Goal: Information Seeking & Learning: Find specific fact

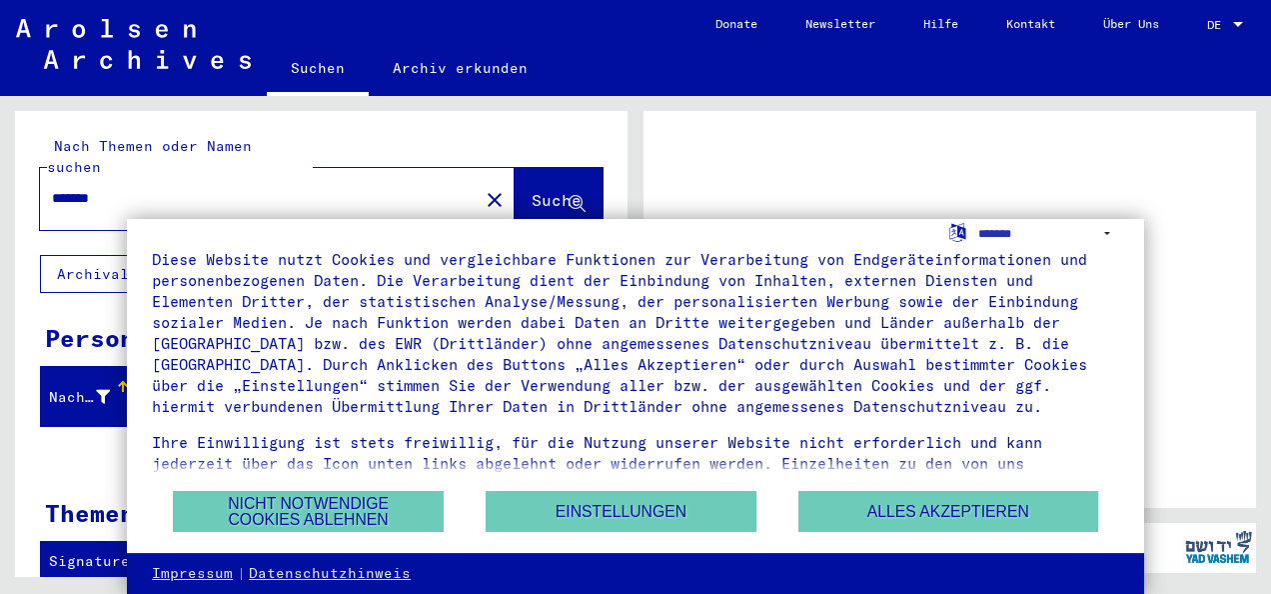
scroll to position [40, 0]
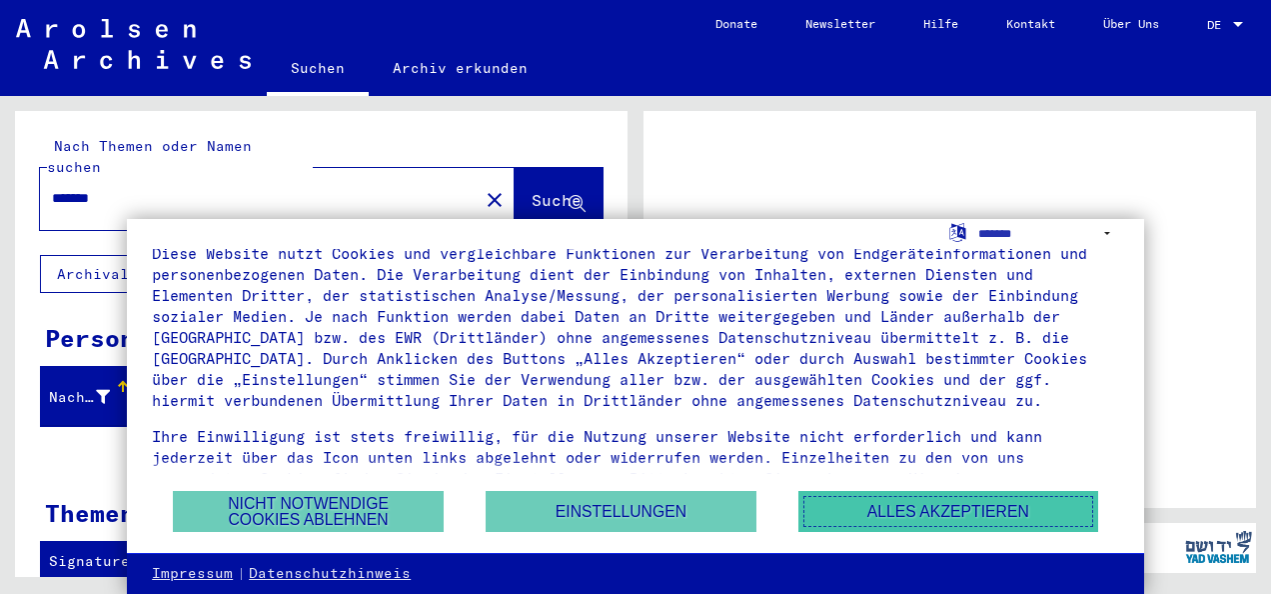
click at [921, 500] on button "Alles akzeptieren" at bounding box center [948, 511] width 300 height 41
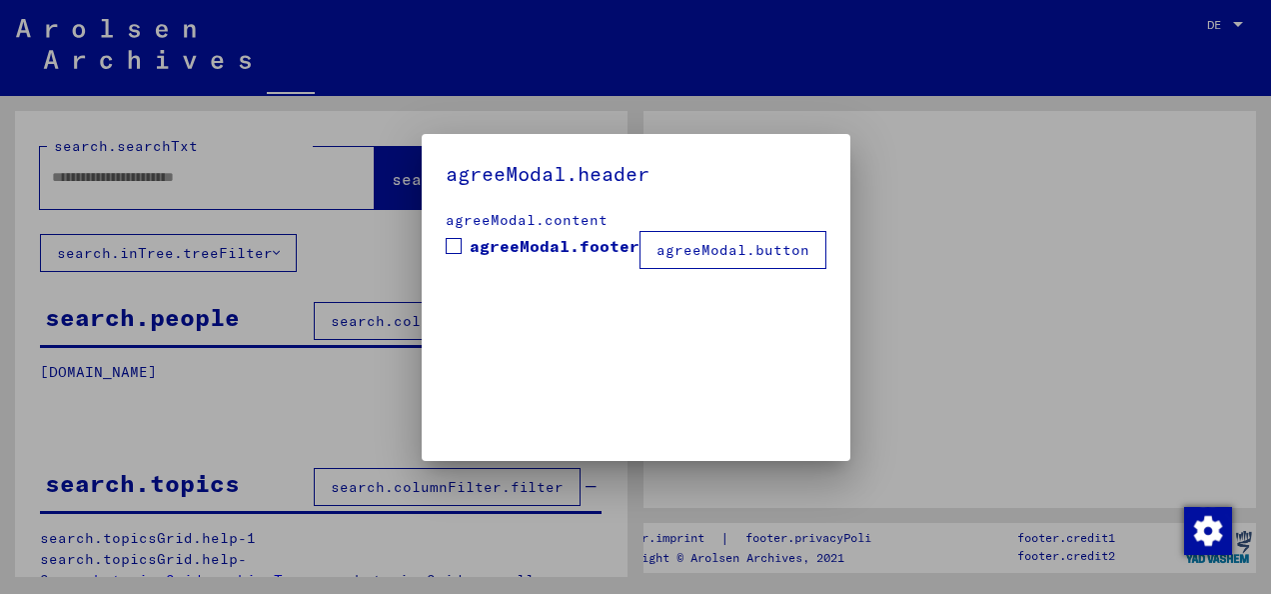
type input "*******"
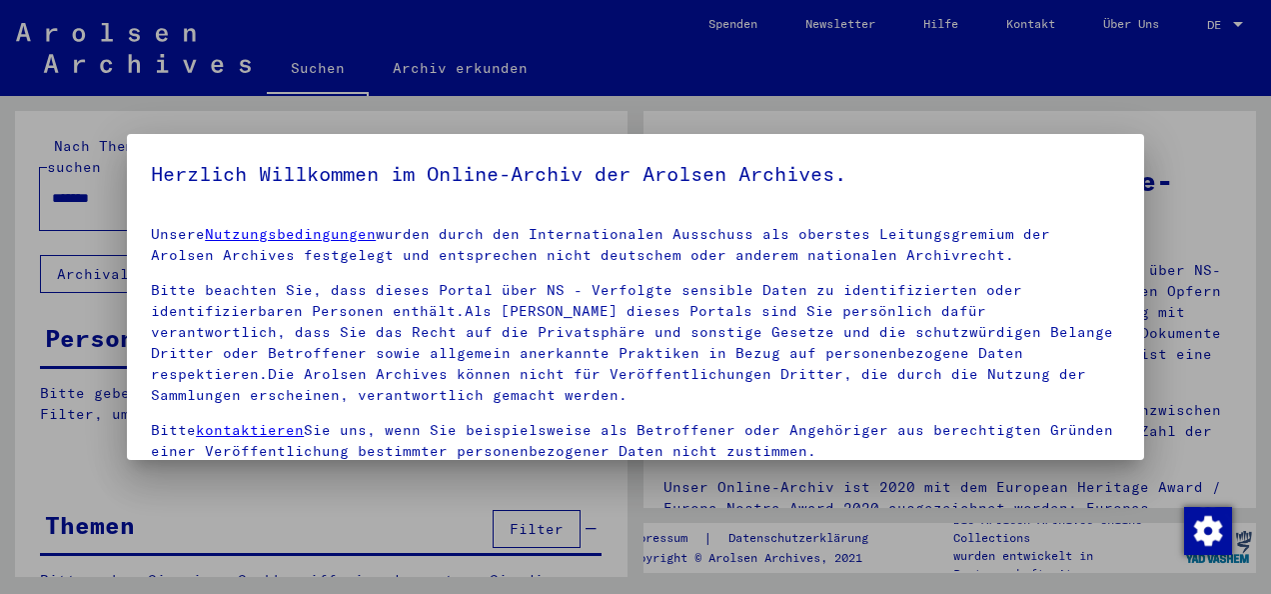
click at [1211, 17] on div at bounding box center [635, 297] width 1271 height 594
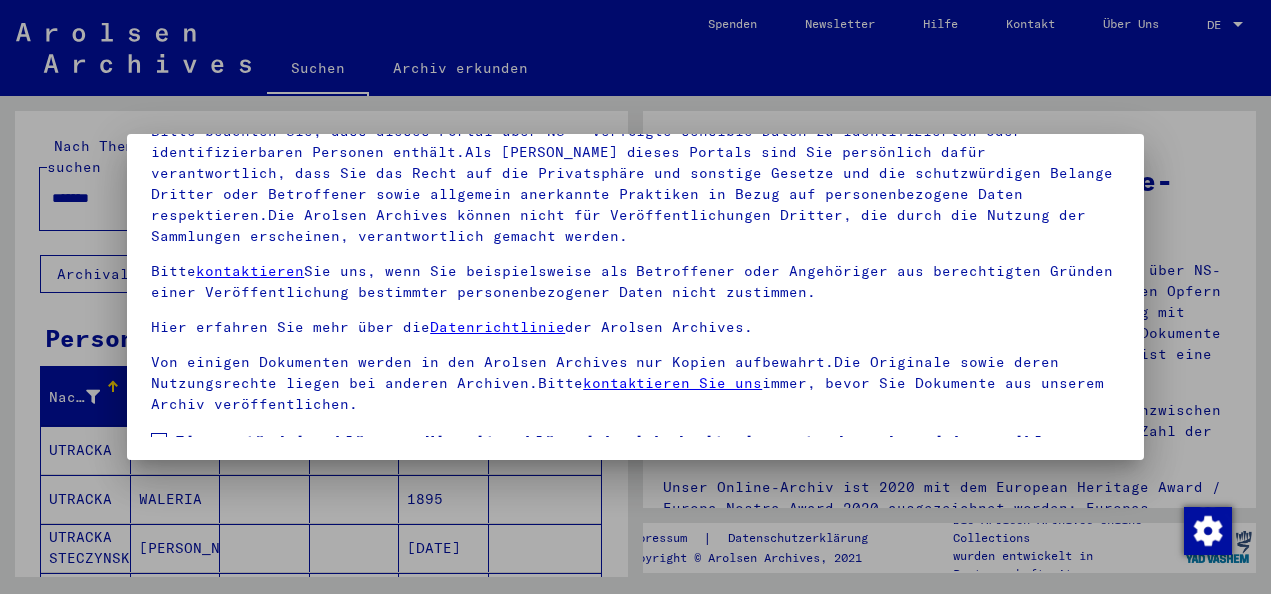
scroll to position [158, 0]
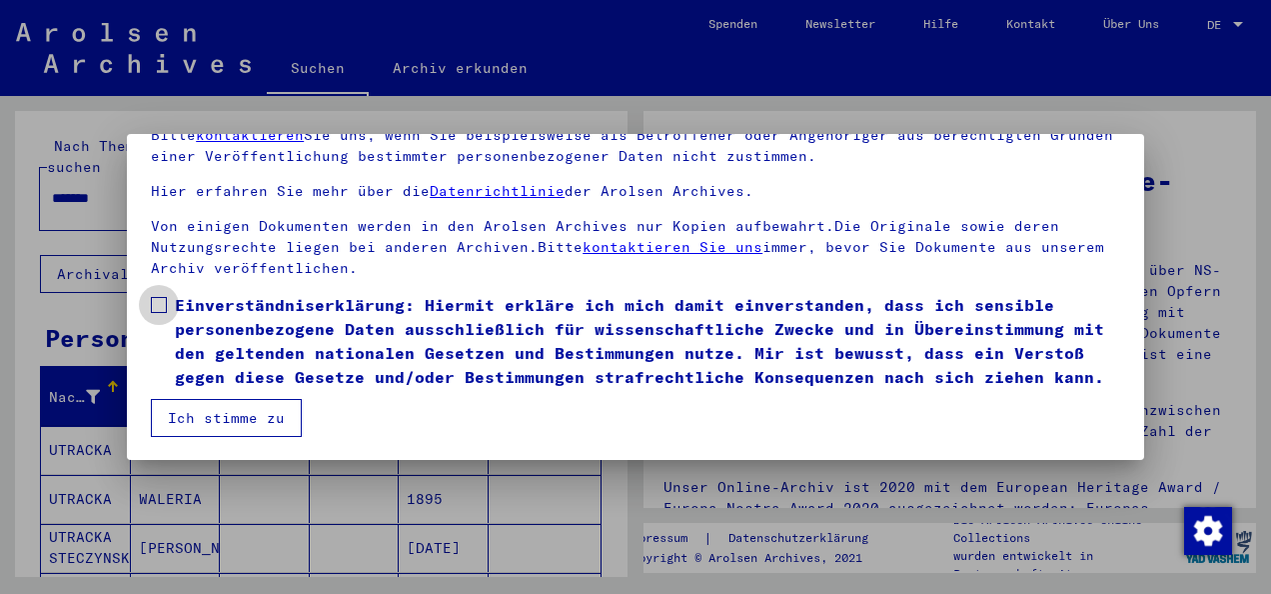
click at [152, 297] on span at bounding box center [159, 305] width 16 height 16
click at [190, 433] on button "Ich stimme zu" at bounding box center [226, 418] width 151 height 38
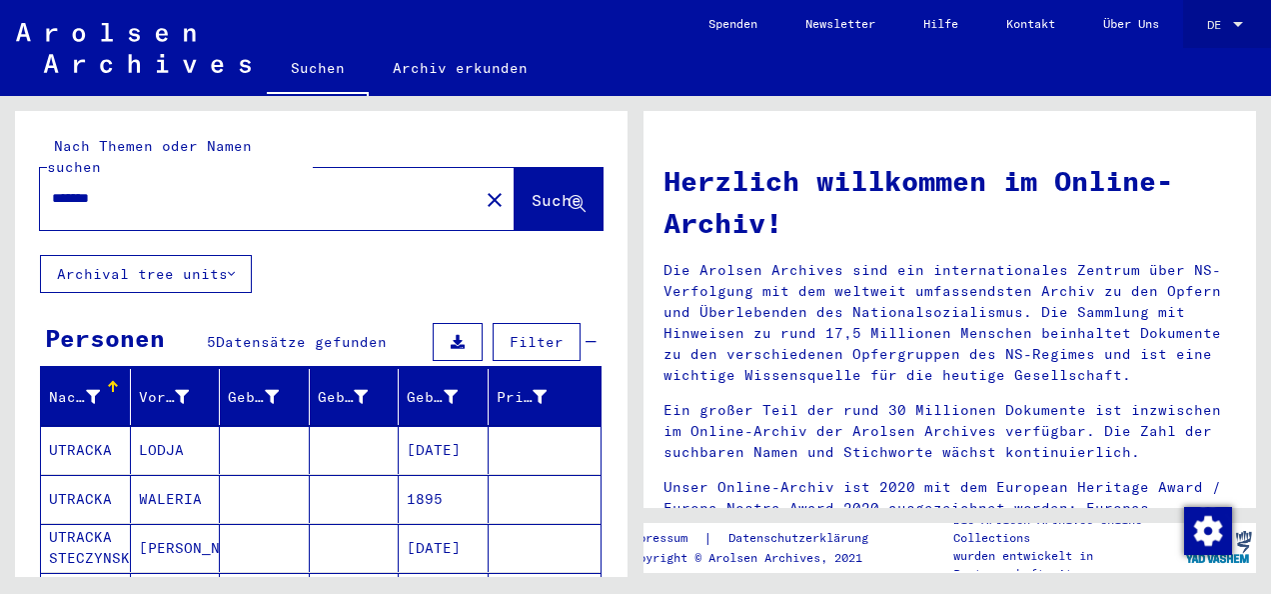
click at [1202, 22] on link "DE DE" at bounding box center [1227, 24] width 88 height 48
click at [1221, 12] on div "DE DE" at bounding box center [1227, 20] width 40 height 34
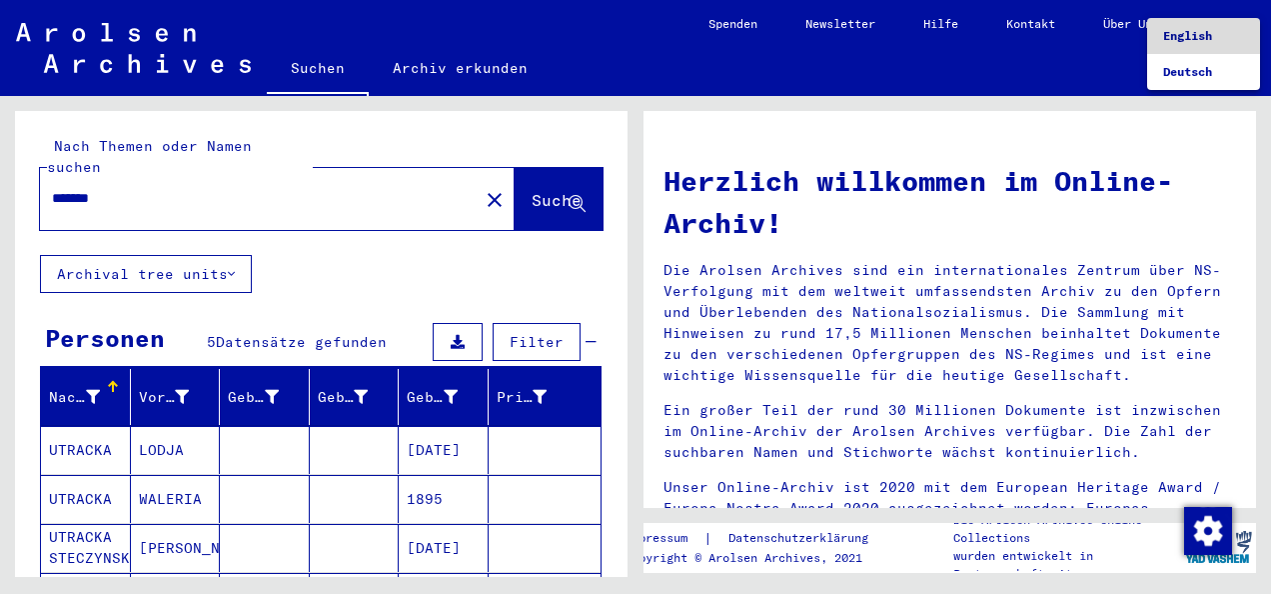
click at [1212, 44] on span "English" at bounding box center [1203, 36] width 81 height 36
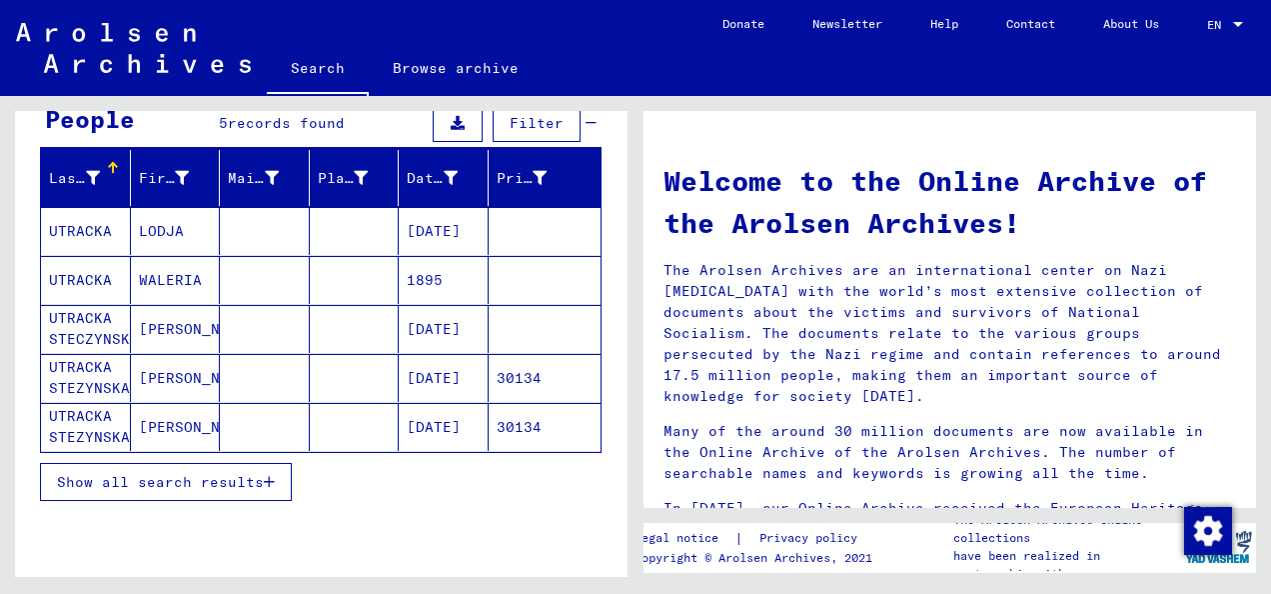
scroll to position [200, 0]
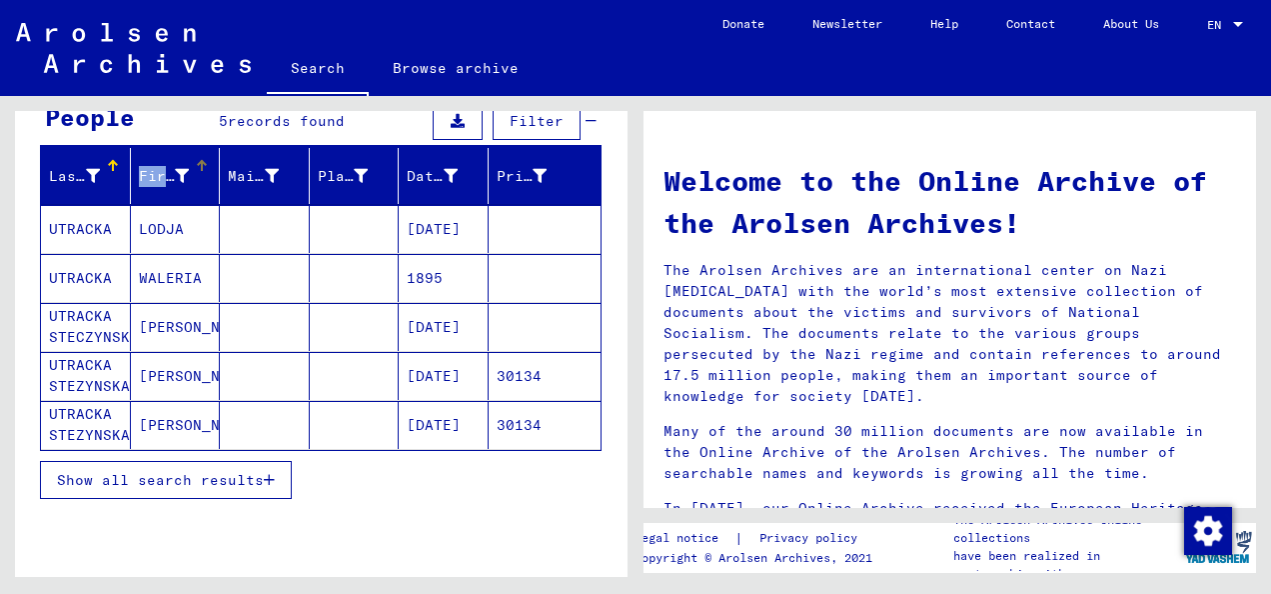
drag, startPoint x: 124, startPoint y: 172, endPoint x: 163, endPoint y: 182, distance: 40.2
click at [163, 182] on mat-header-row "Last Name First Name Maiden Name Place of Birth Date of Birth Prisoner #" at bounding box center [321, 177] width 560 height 56
drag, startPoint x: 163, startPoint y: 182, endPoint x: 265, endPoint y: 320, distance: 171.5
click at [265, 320] on mat-cell at bounding box center [265, 327] width 90 height 48
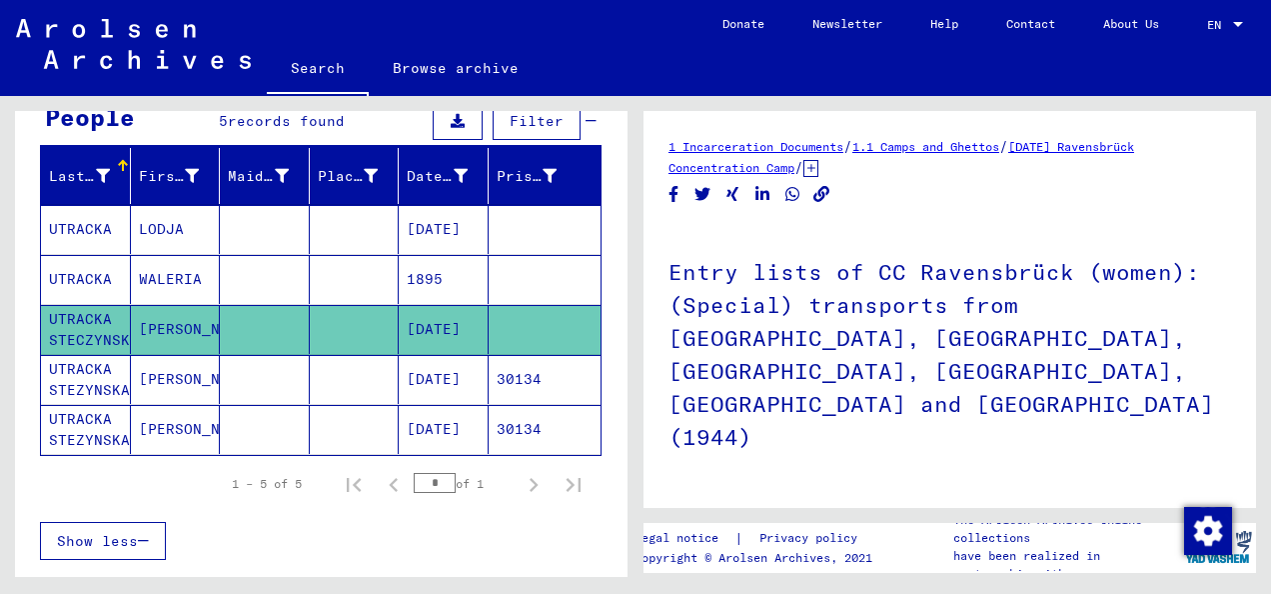
click at [463, 255] on mat-cell "1895" at bounding box center [444, 279] width 90 height 49
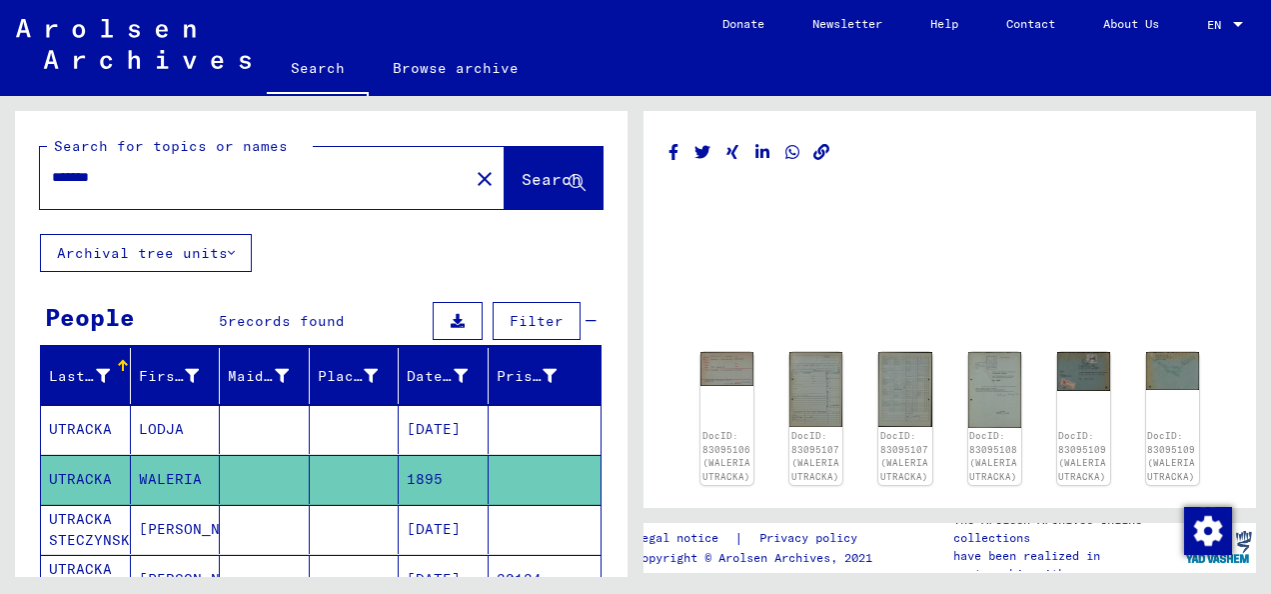
click at [465, 176] on button "close" at bounding box center [485, 178] width 40 height 40
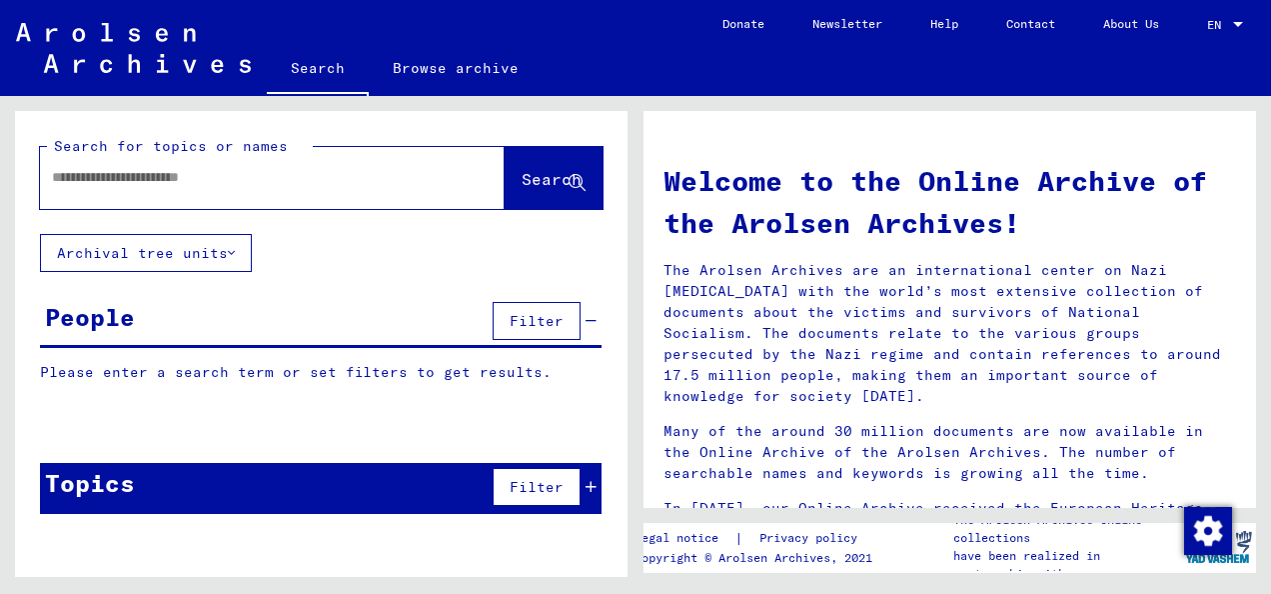
click at [340, 182] on input "text" at bounding box center [248, 177] width 393 height 21
type input "******"
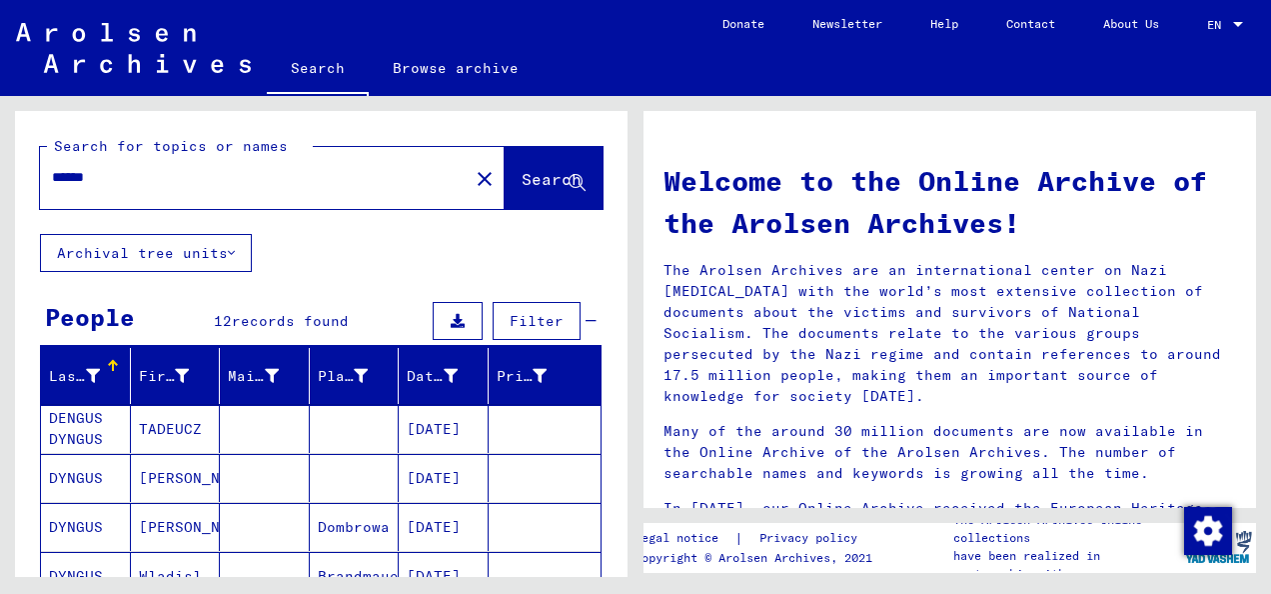
click at [627, 242] on div "Search for topics or names ****** close Search Archival tree units People 12 re…" at bounding box center [321, 351] width 613 height 481
click at [473, 169] on mat-icon "close" at bounding box center [485, 179] width 24 height 24
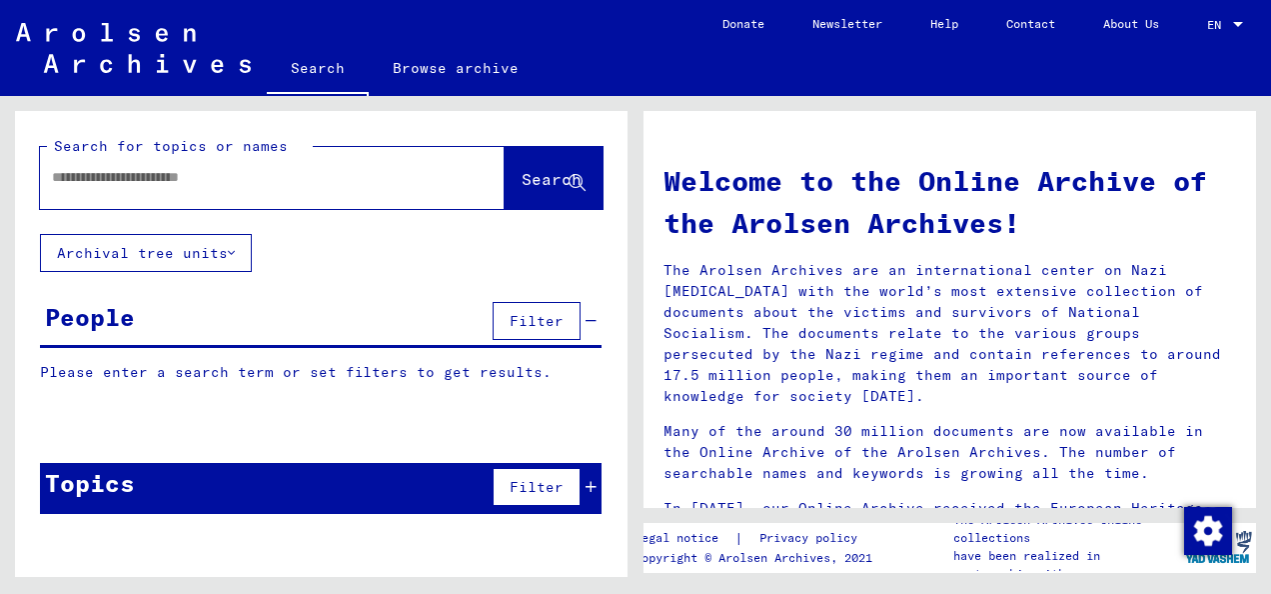
click at [334, 188] on div at bounding box center [242, 177] width 405 height 45
click at [255, 176] on input "text" at bounding box center [248, 177] width 393 height 21
type input "******"
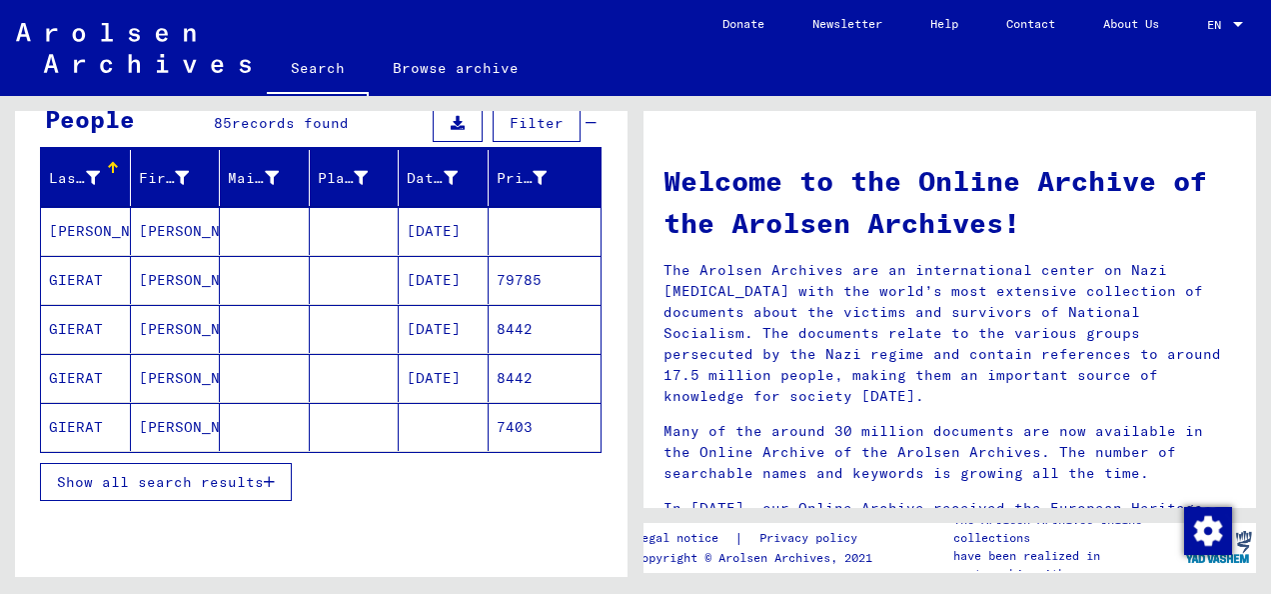
scroll to position [196, 0]
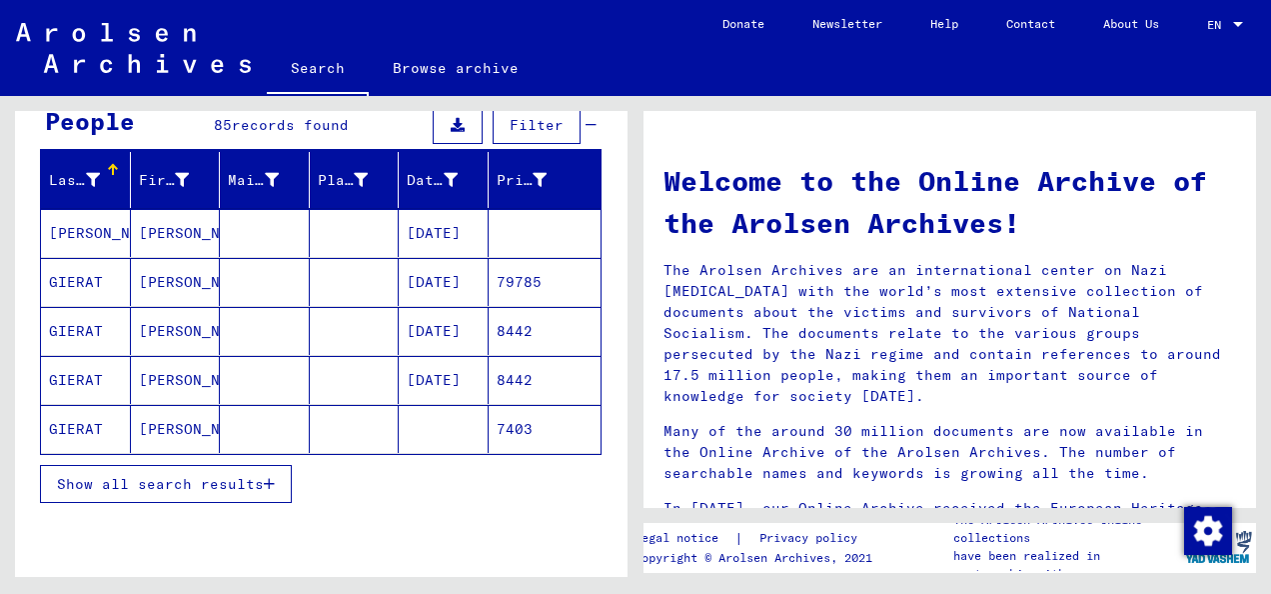
click at [177, 482] on span "Show all search results" at bounding box center [160, 484] width 207 height 18
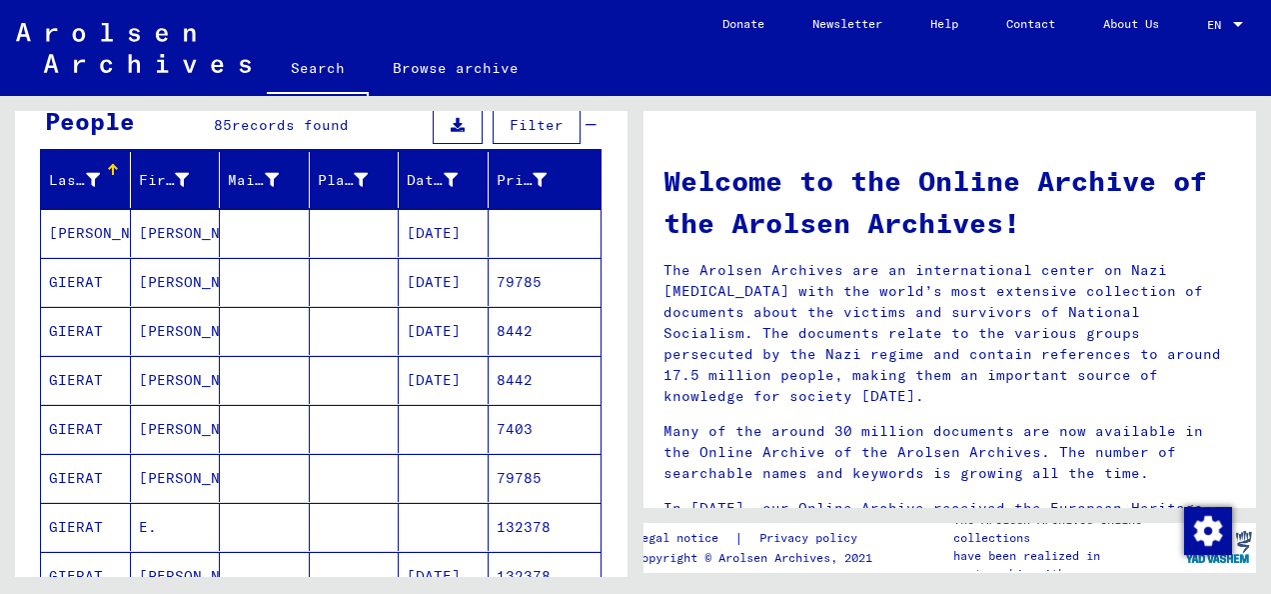
click at [628, 208] on div "Search for topics or names ****** close Search Archival tree units People 85 re…" at bounding box center [317, 336] width 635 height 481
